Goal: Information Seeking & Learning: Check status

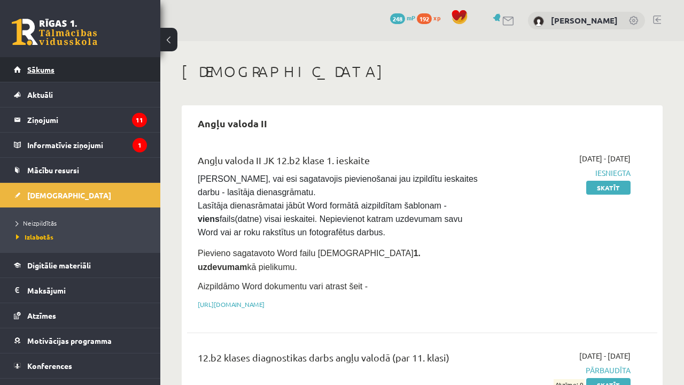
click at [104, 70] on link "Sākums" at bounding box center [80, 69] width 133 height 25
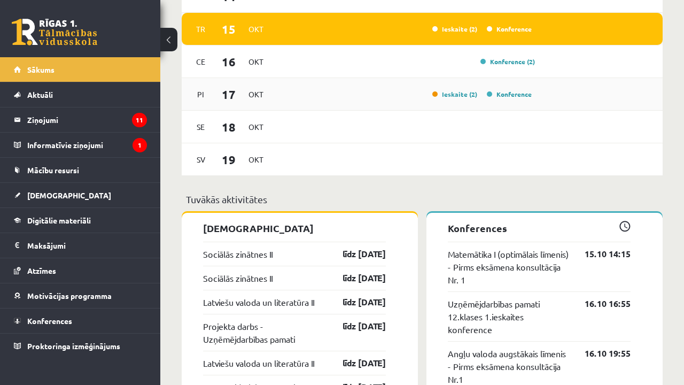
scroll to position [788, 0]
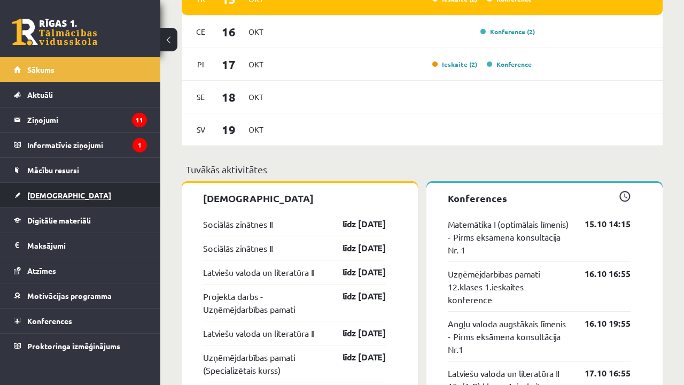
click at [87, 198] on link "[DEMOGRAPHIC_DATA]" at bounding box center [80, 195] width 133 height 25
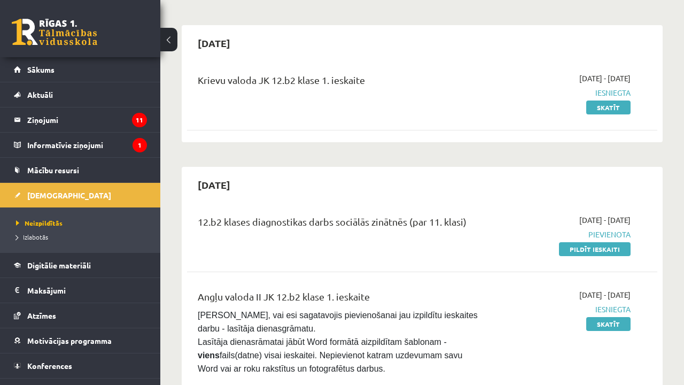
scroll to position [110, 0]
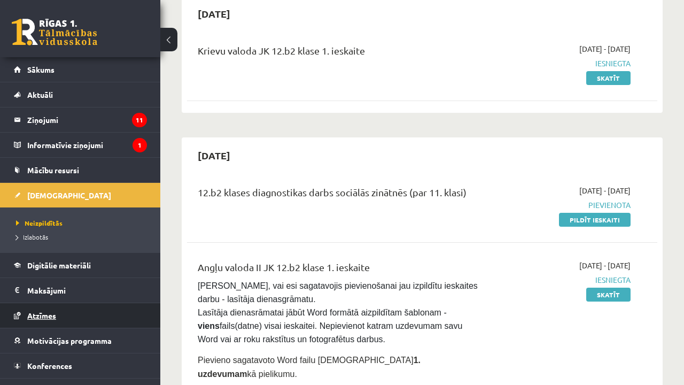
click at [118, 308] on link "Atzīmes" at bounding box center [80, 315] width 133 height 25
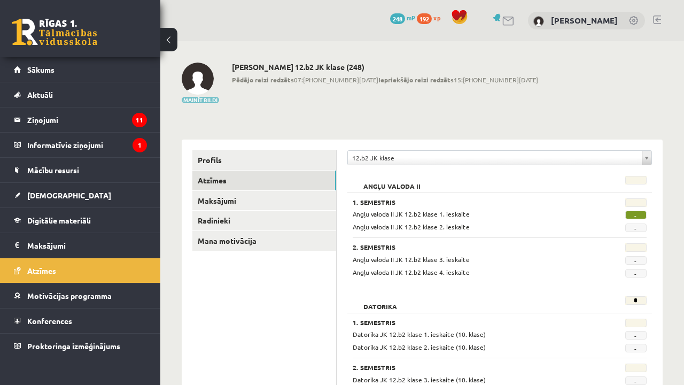
click at [209, 102] on button "Mainīt bildi" at bounding box center [200, 100] width 37 height 6
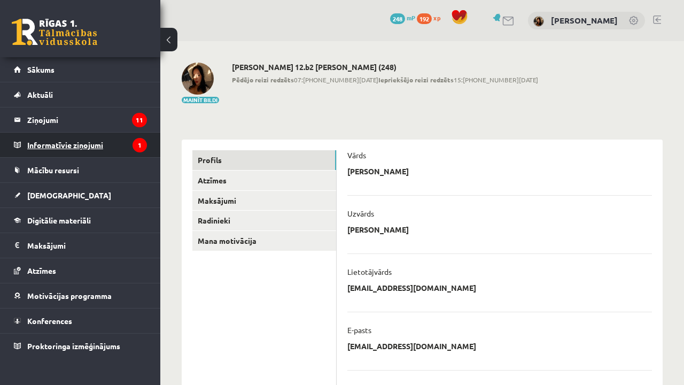
click at [130, 149] on legend "Informatīvie ziņojumi 1" at bounding box center [87, 145] width 120 height 25
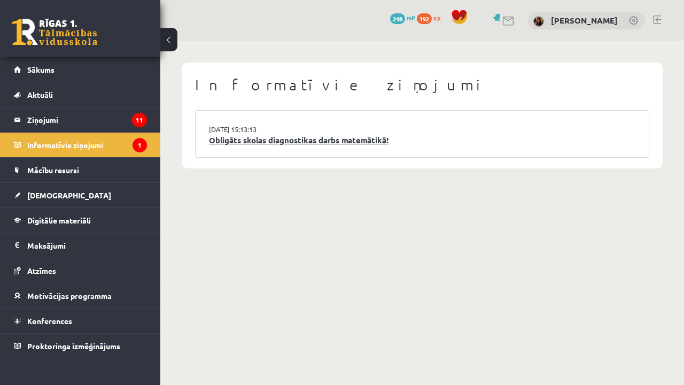
click at [422, 134] on link "Obligāts skolas diagnostikas darbs matemātikā!" at bounding box center [422, 140] width 427 height 12
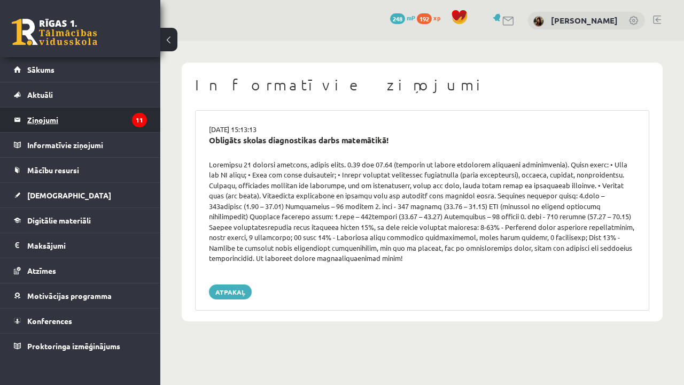
click at [126, 115] on legend "Ziņojumi 11" at bounding box center [87, 119] width 120 height 25
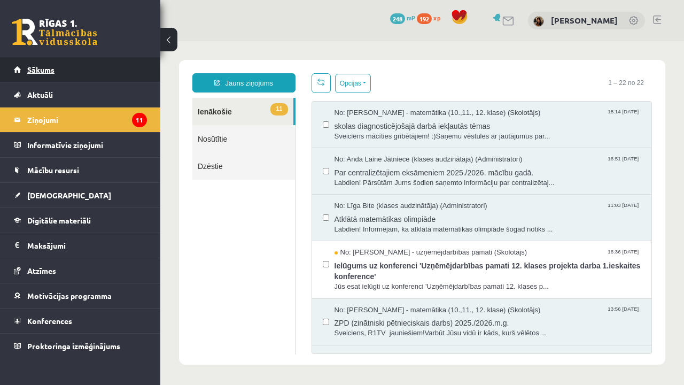
click at [108, 72] on link "Sākums" at bounding box center [80, 69] width 133 height 25
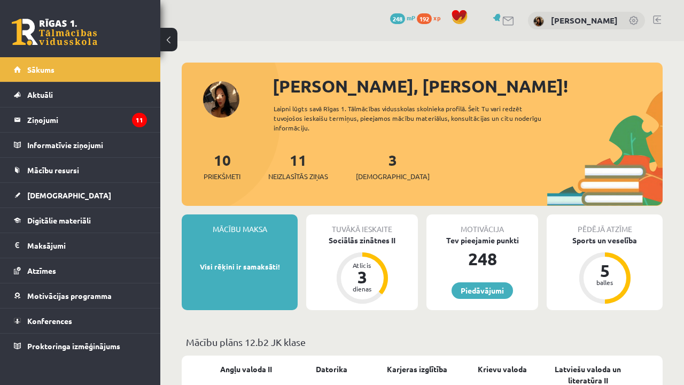
click at [454, 259] on div "248" at bounding box center [483, 259] width 112 height 26
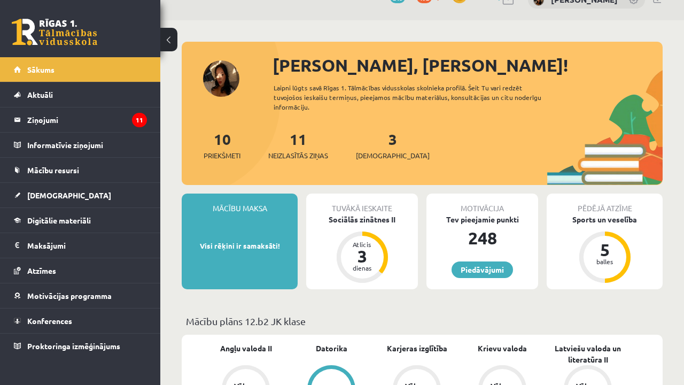
scroll to position [22, 0]
